Goal: Task Accomplishment & Management: Use online tool/utility

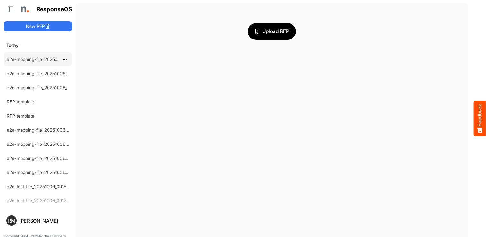
click at [24, 59] on link "e2e-mapping-file_20251006_141532" at bounding box center [44, 59] width 74 height 5
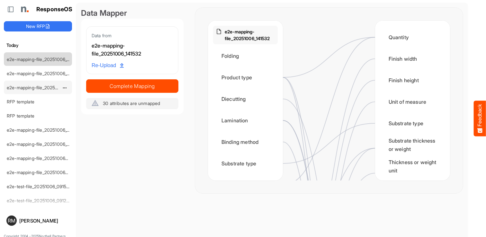
click at [51, 85] on div "e2e-mapping-file_20251006_123619" at bounding box center [32, 87] width 57 height 13
click at [34, 90] on link "e2e-mapping-file_20251006_123619" at bounding box center [43, 87] width 73 height 5
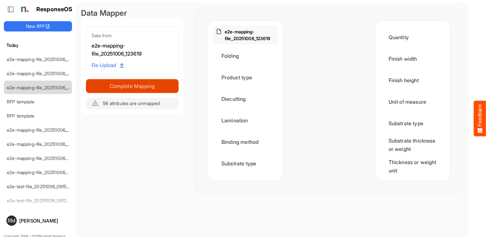
click at [150, 84] on span "Complete Mapping" at bounding box center [133, 86] width 92 height 9
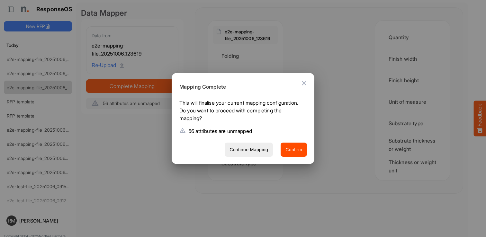
click at [305, 83] on icon "Close dialog" at bounding box center [304, 83] width 8 height 8
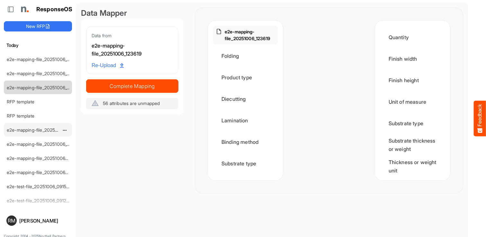
click at [36, 133] on div "e2e-mapping-file_20251006_120332" at bounding box center [32, 130] width 57 height 13
click at [37, 130] on link "e2e-mapping-file_20251006_120332" at bounding box center [44, 129] width 75 height 5
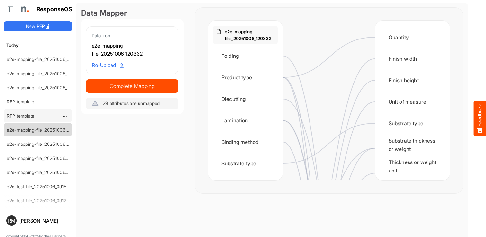
click at [38, 115] on div "RFP template" at bounding box center [32, 115] width 57 height 13
click at [27, 115] on link "RFP template" at bounding box center [21, 115] width 28 height 5
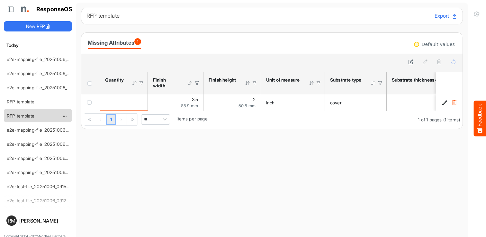
scroll to position [9, 0]
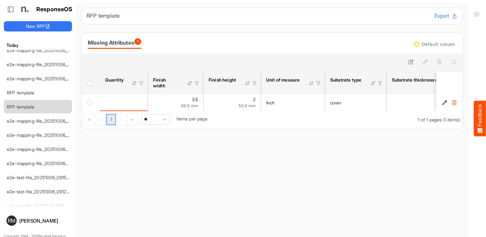
click at [132, 42] on div "Missing Attributes 1" at bounding box center [114, 42] width 53 height 9
drag, startPoint x: 432, startPoint y: 44, endPoint x: 486, endPoint y: 77, distance: 63.8
click at [486, 77] on div "ResponseOS New RFP Today e2e-mapping-file_20251006_141532 e2e-mapping-file_2025…" at bounding box center [308, 118] width 617 height 237
click at [42, 96] on div "RFP template" at bounding box center [32, 92] width 57 height 13
click at [38, 92] on div "RFP template" at bounding box center [32, 92] width 57 height 13
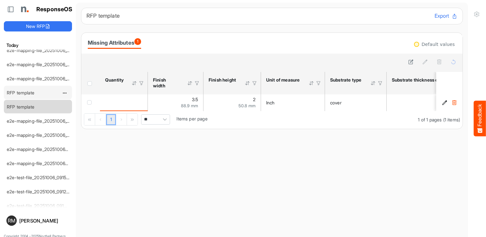
click at [31, 92] on link "RFP template" at bounding box center [21, 92] width 28 height 5
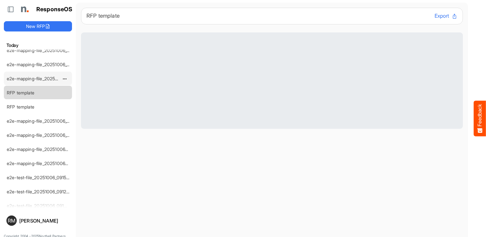
click at [42, 76] on link "e2e-mapping-file_20251006_123619" at bounding box center [43, 78] width 73 height 5
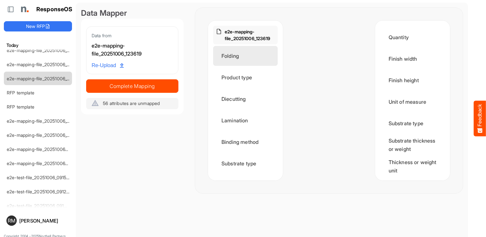
click at [252, 58] on div "Folding" at bounding box center [245, 56] width 65 height 20
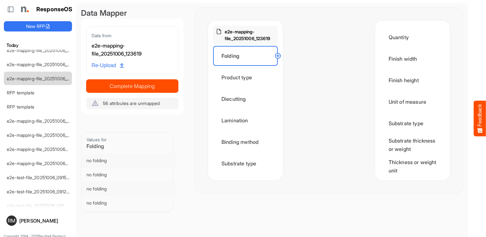
click at [279, 55] on circle at bounding box center [278, 56] width 8 height 8
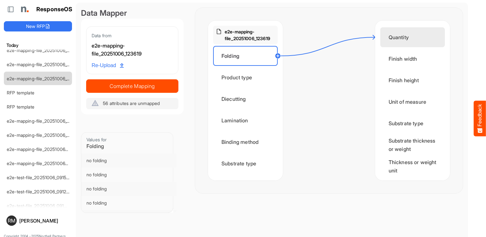
click at [389, 37] on div "Quantity" at bounding box center [413, 37] width 65 height 20
click at [279, 55] on circle at bounding box center [278, 56] width 8 height 8
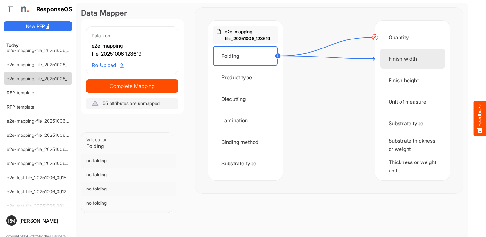
click at [383, 58] on div "Finish width" at bounding box center [413, 59] width 65 height 20
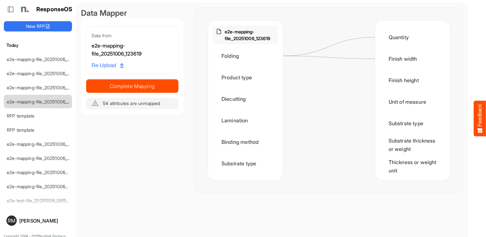
click at [301, 110] on div at bounding box center [329, 101] width 92 height 160
click at [34, 118] on link "RFP template" at bounding box center [21, 115] width 28 height 5
